Goal: Task Accomplishment & Management: Use online tool/utility

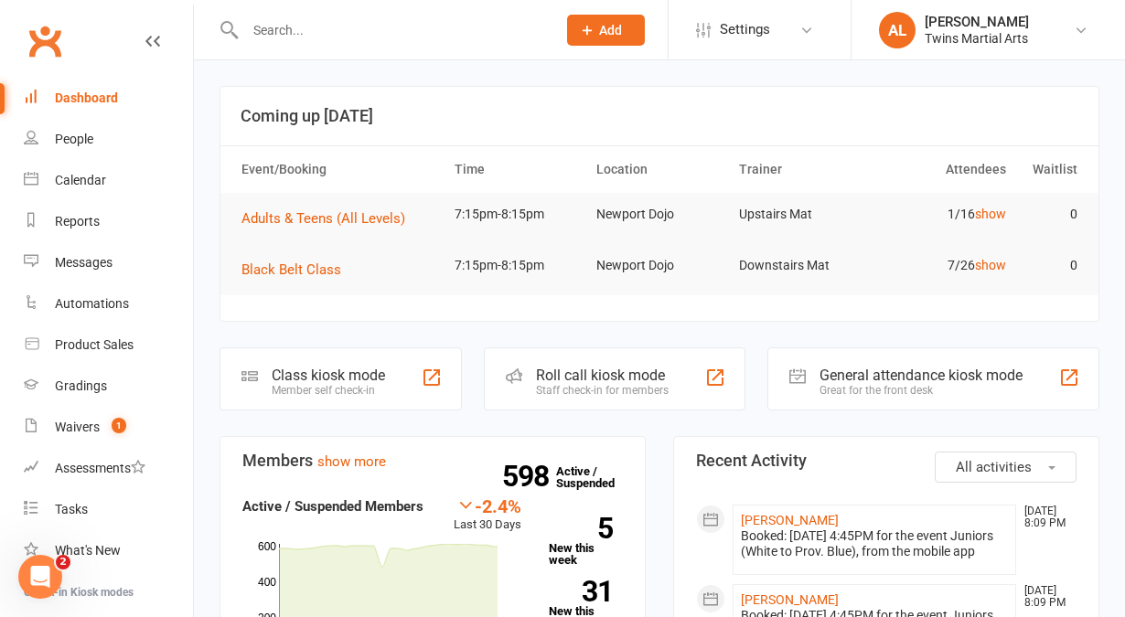
click at [646, 371] on div "Roll call kiosk mode" at bounding box center [602, 375] width 133 height 17
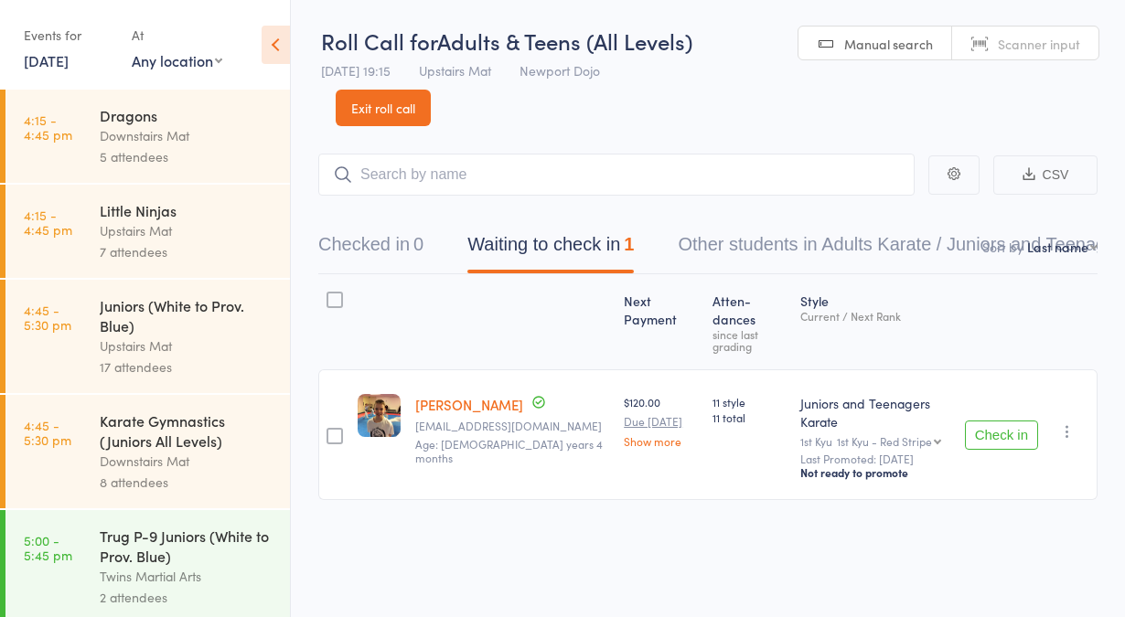
click at [1018, 421] on button "Check in" at bounding box center [1001, 435] width 73 height 29
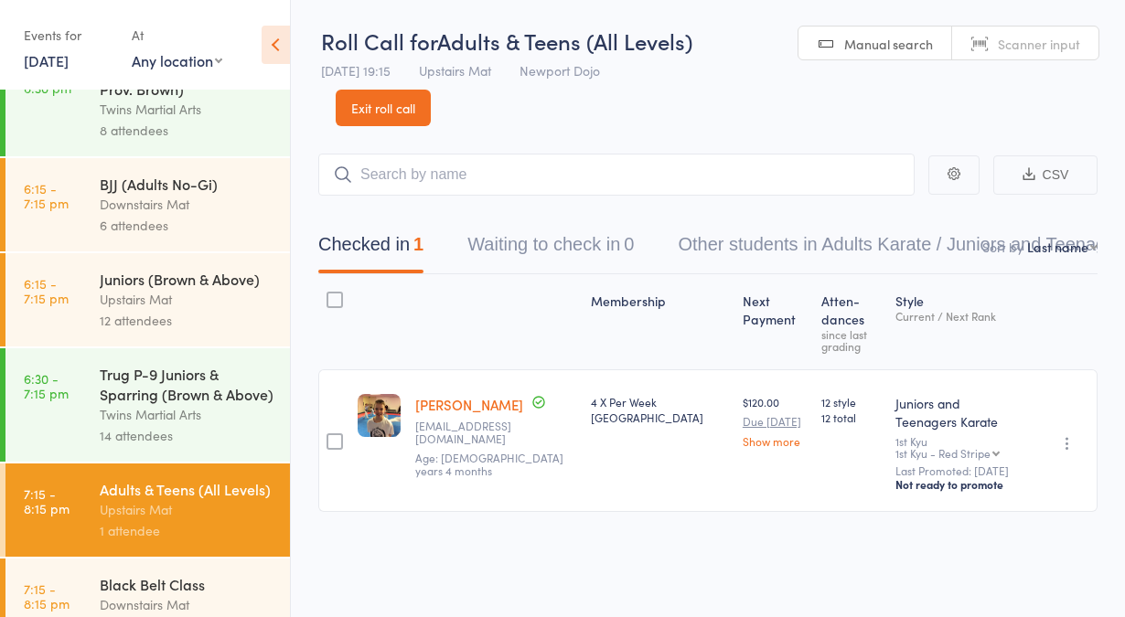
scroll to position [806, 0]
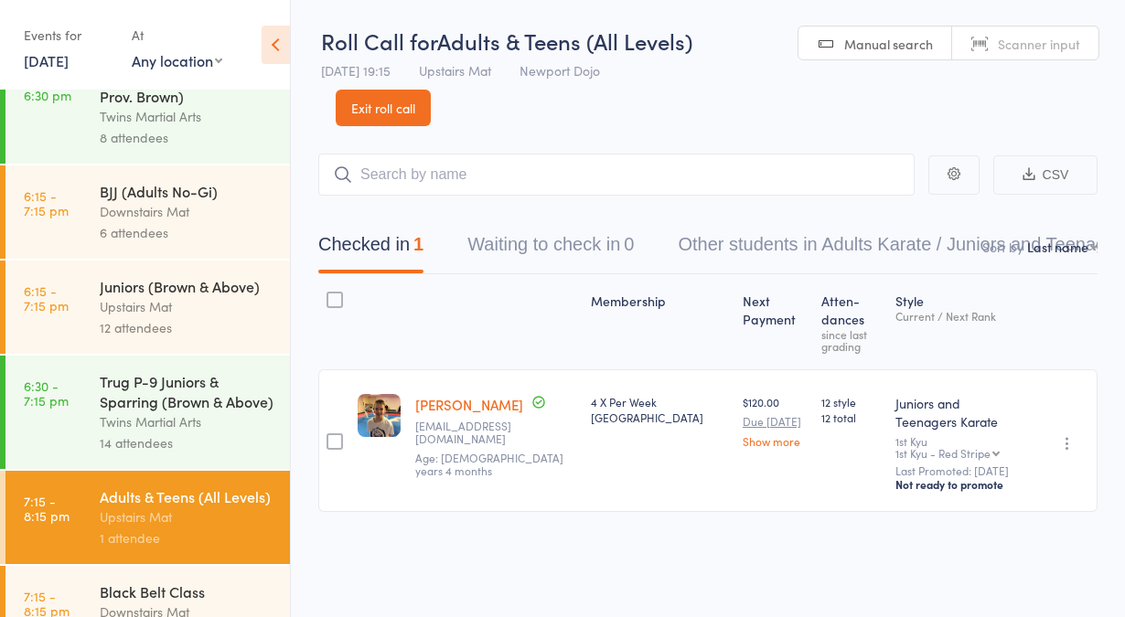
click at [105, 317] on div "Upstairs Mat" at bounding box center [187, 306] width 175 height 21
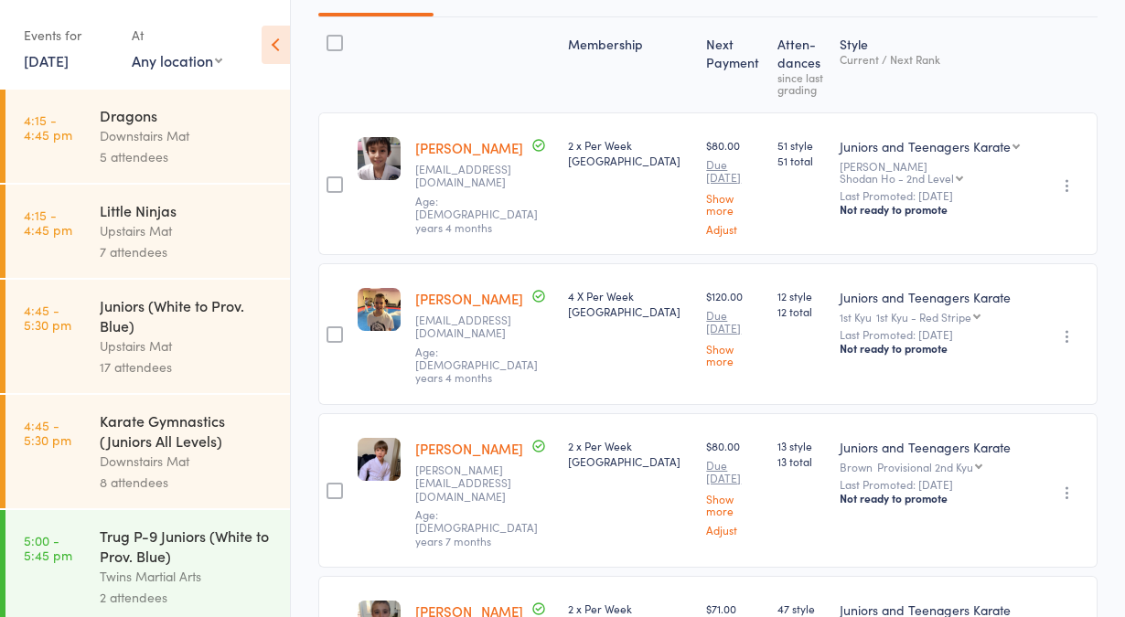
scroll to position [221, 0]
click at [134, 232] on div "Upstairs Mat" at bounding box center [187, 230] width 175 height 21
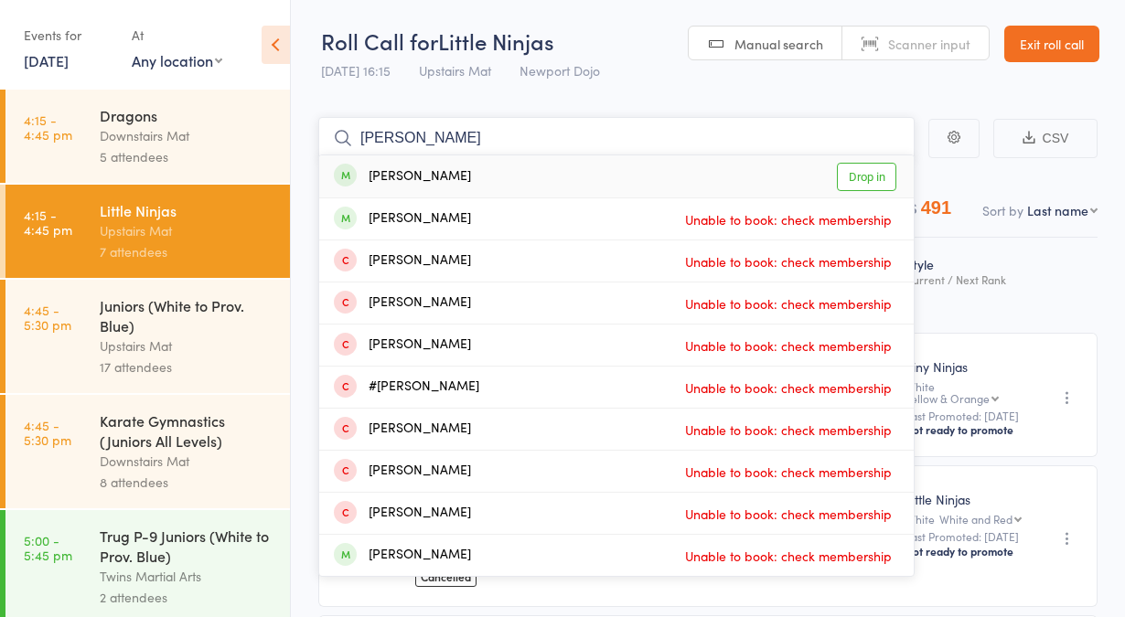
type input "[PERSON_NAME]"
click at [871, 169] on link "Drop in" at bounding box center [866, 177] width 59 height 28
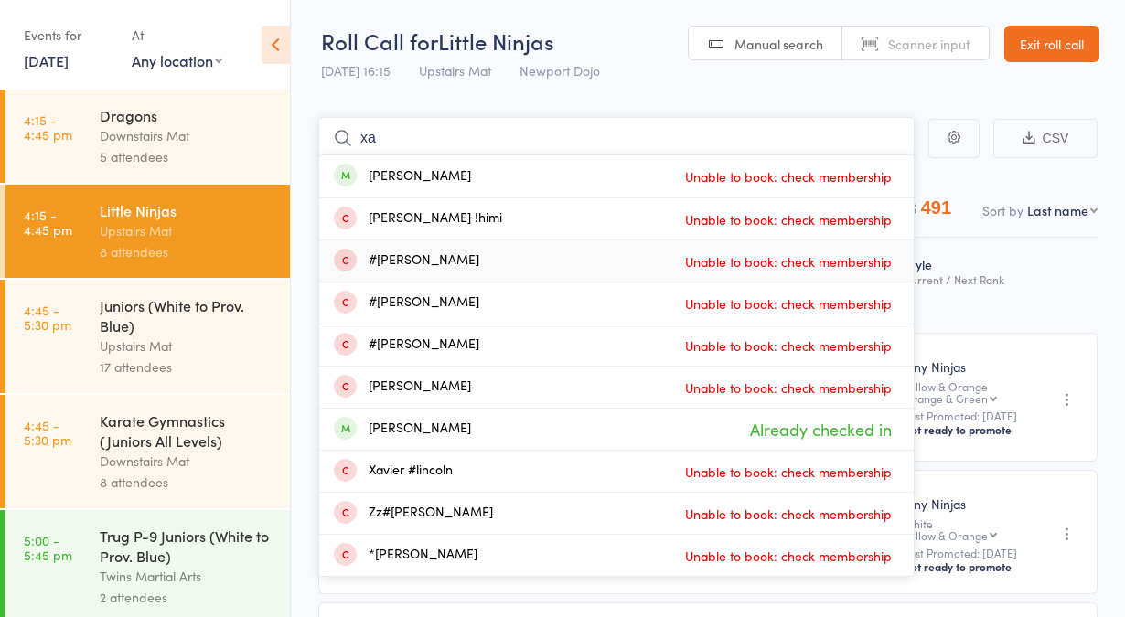
type input "x"
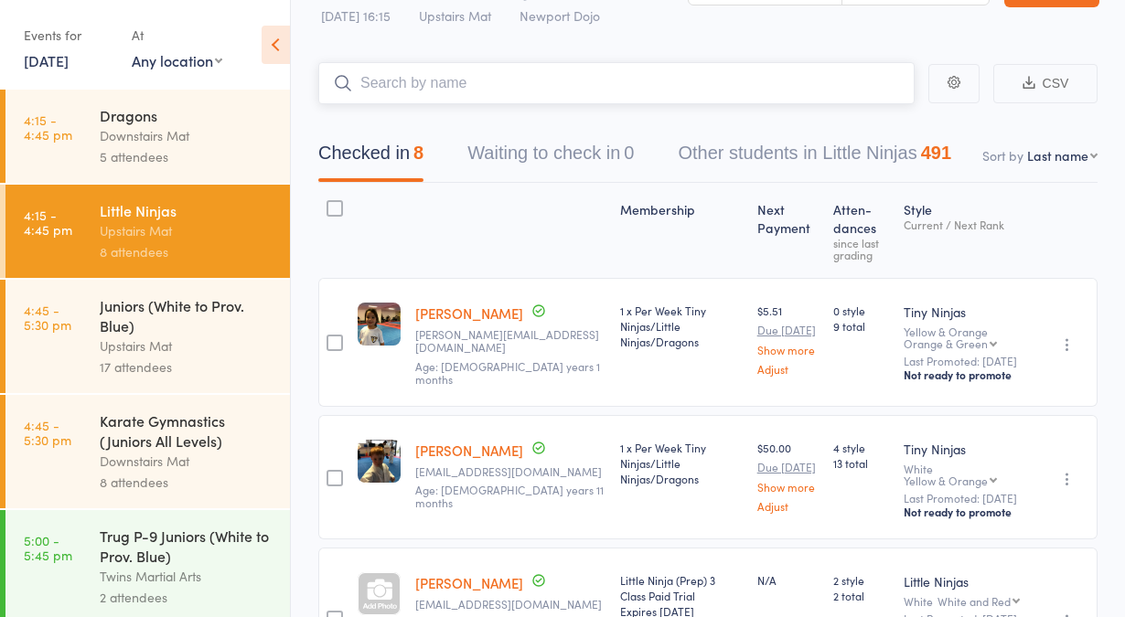
scroll to position [54, 0]
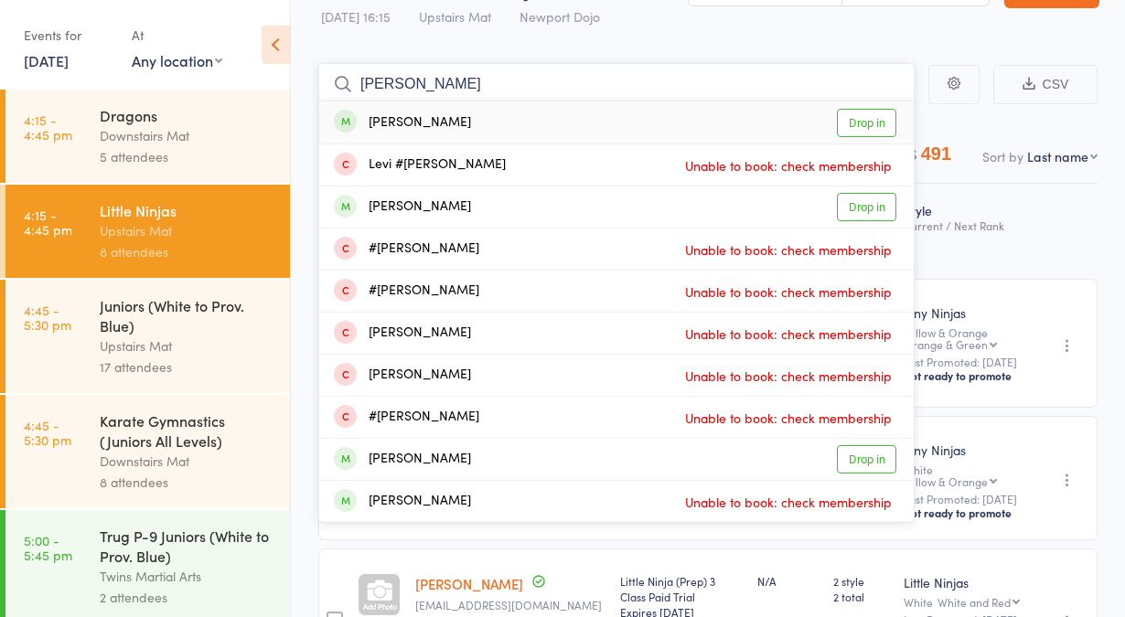
type input "[PERSON_NAME]"
click at [853, 126] on link "Drop in" at bounding box center [866, 123] width 59 height 28
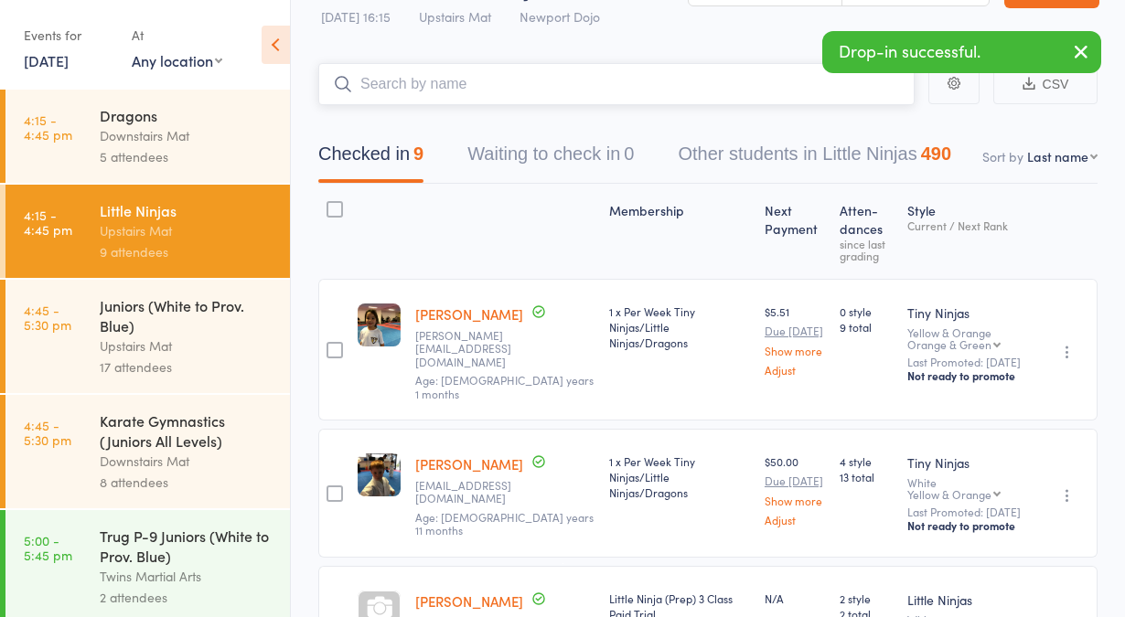
scroll to position [0, 0]
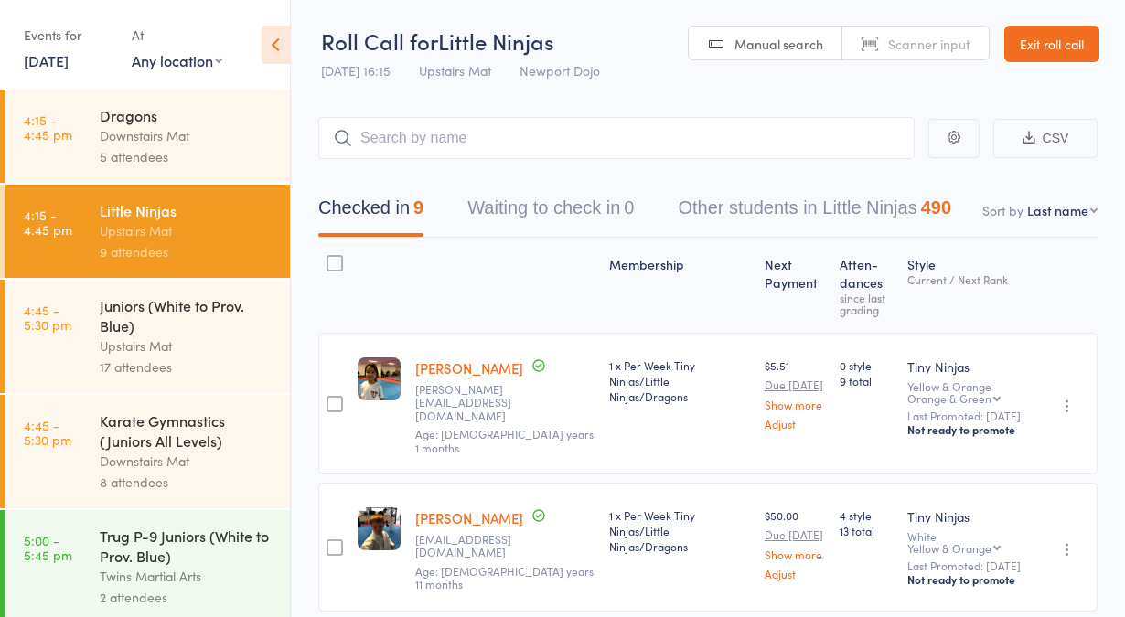
click at [1035, 42] on link "Exit roll call" at bounding box center [1051, 44] width 95 height 37
